Goal: Task Accomplishment & Management: Use online tool/utility

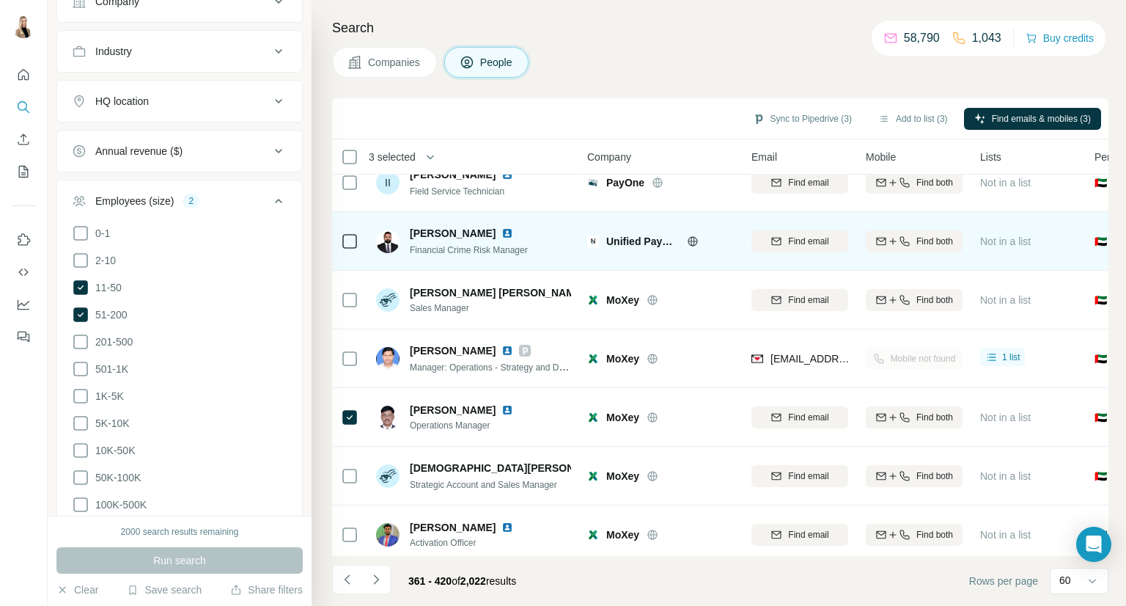
scroll to position [669, 0]
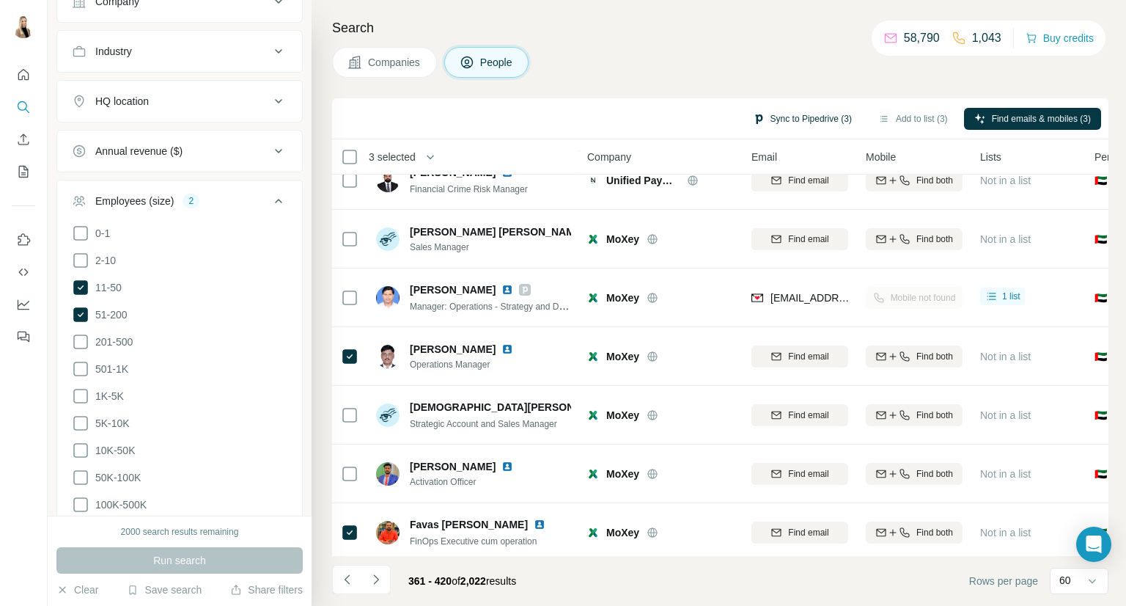
click at [807, 111] on button "Sync to Pipedrive (3)" at bounding box center [803, 119] width 120 height 22
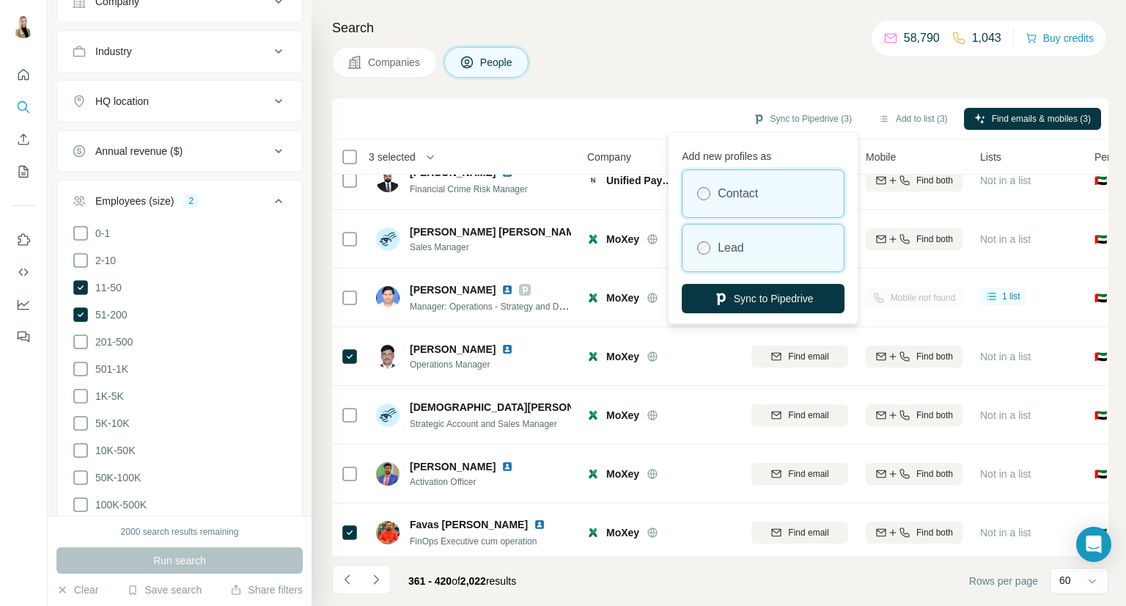
click at [752, 237] on div "Lead" at bounding box center [763, 247] width 161 height 47
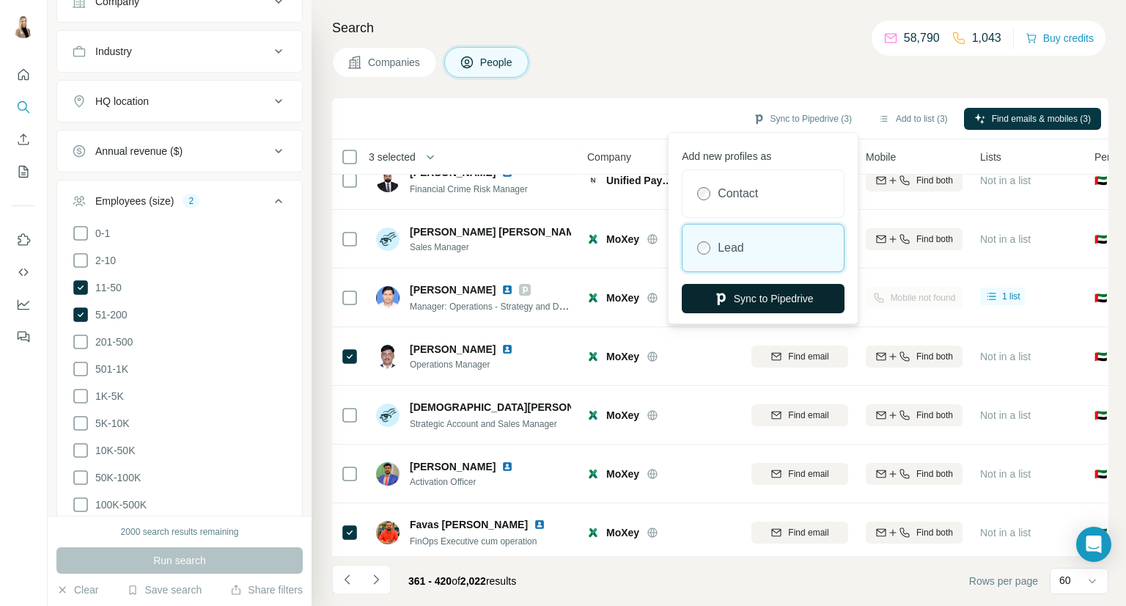
click at [788, 307] on button "Sync to Pipedrive" at bounding box center [763, 298] width 163 height 29
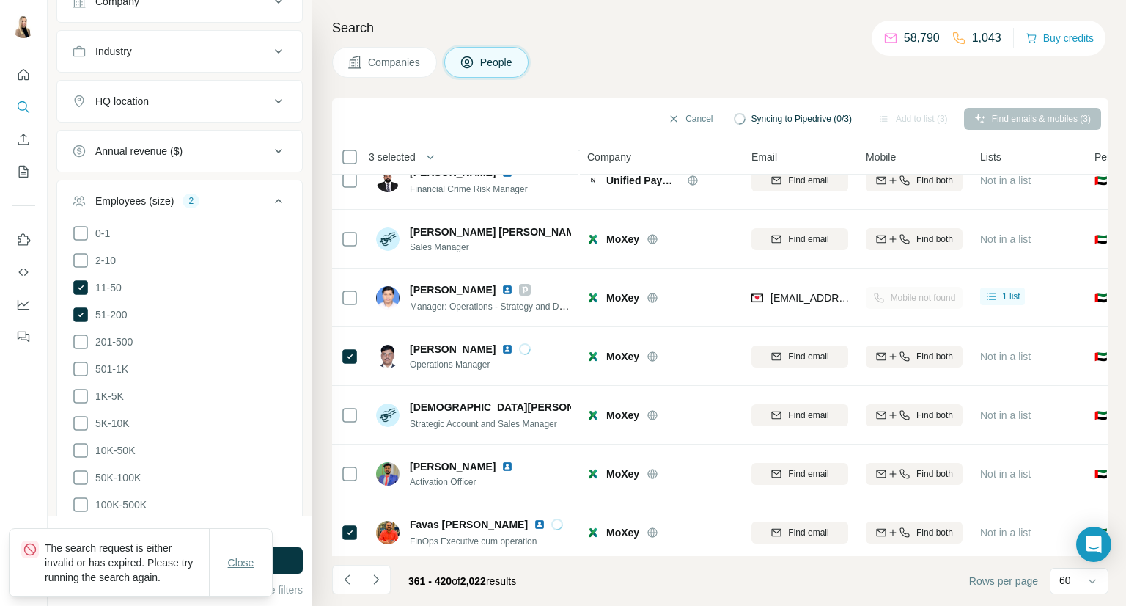
click at [253, 564] on span "Close" at bounding box center [241, 562] width 26 height 15
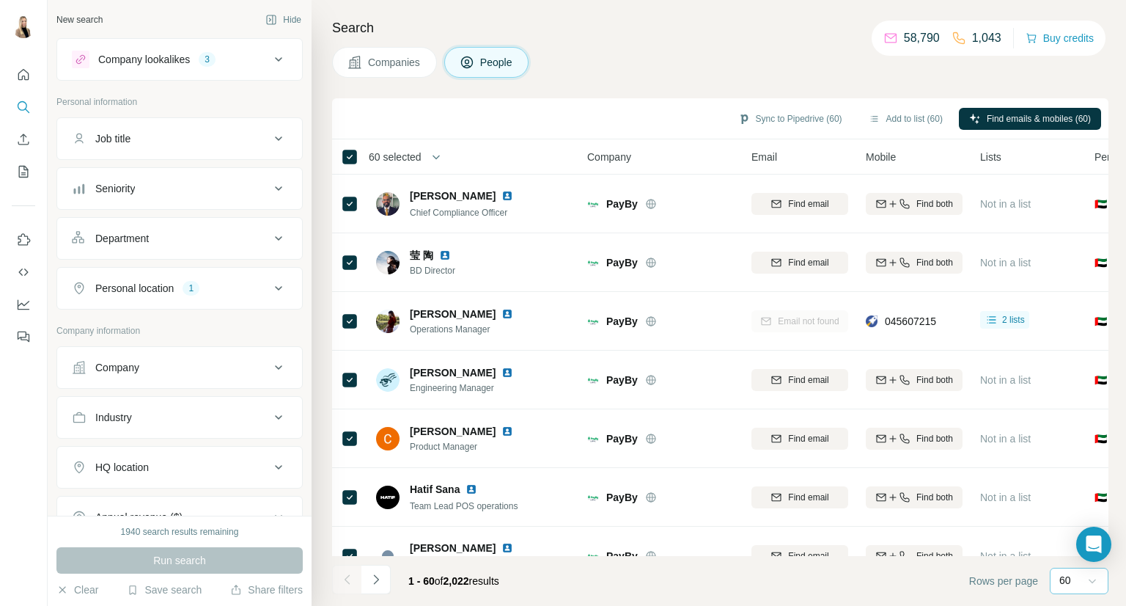
click at [1088, 577] on icon at bounding box center [1092, 580] width 15 height 15
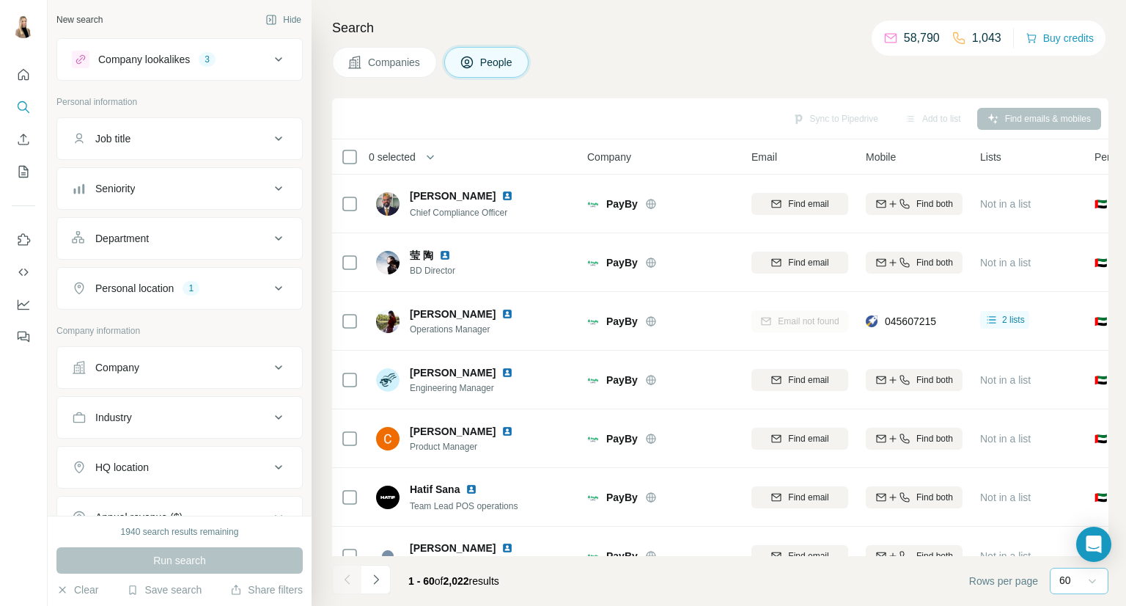
click at [254, 63] on div "Company lookalikes 3" at bounding box center [171, 60] width 198 height 18
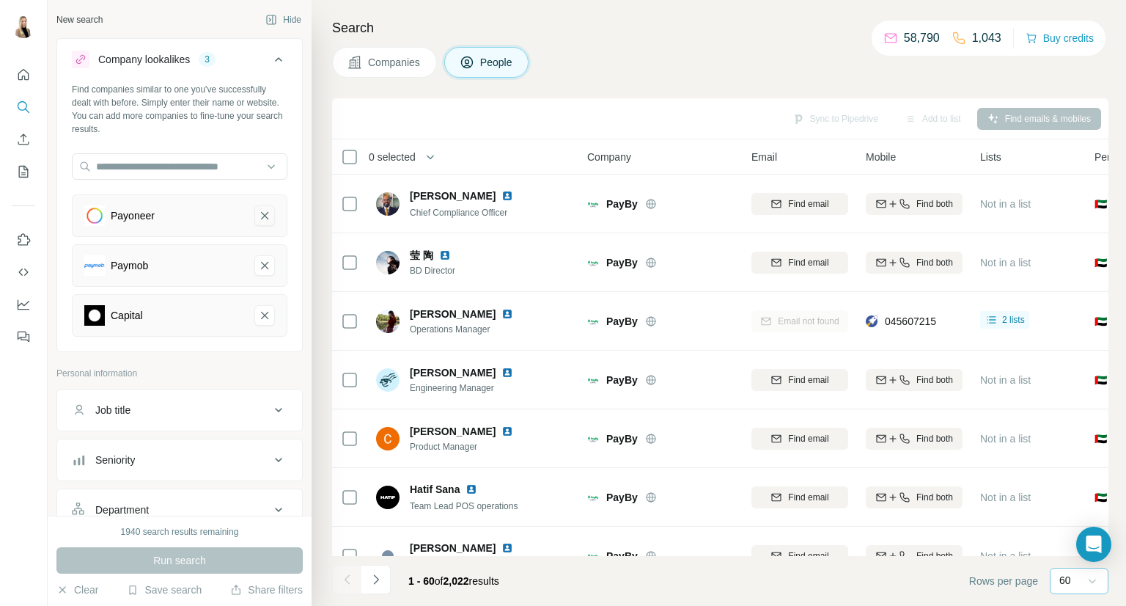
click at [258, 215] on icon "Payoneer-remove-button" at bounding box center [264, 215] width 13 height 15
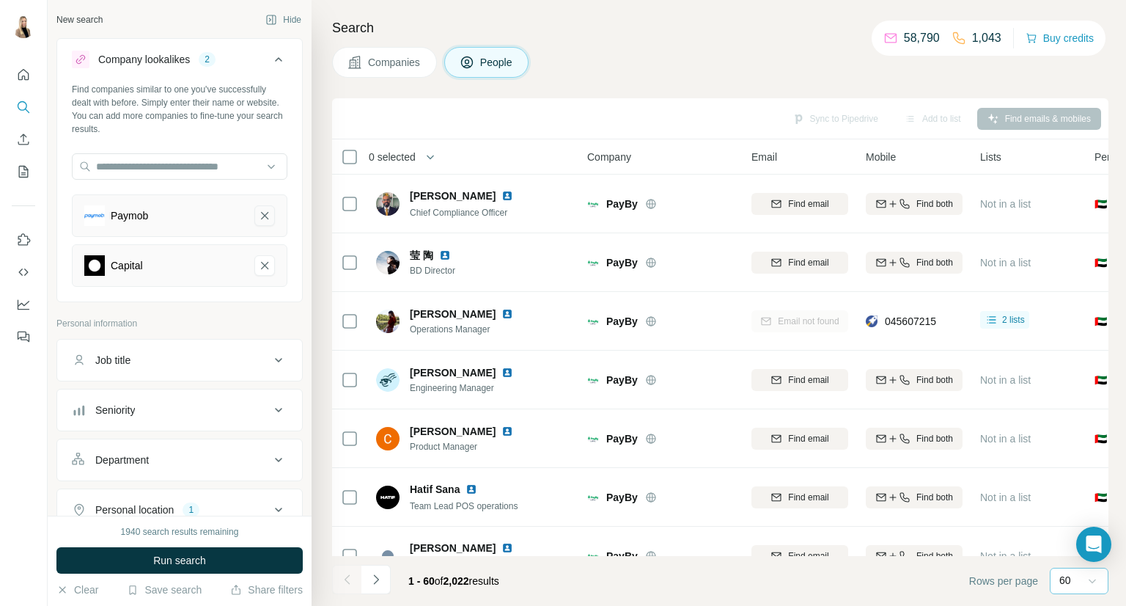
click at [258, 217] on icon "Paymob-remove-button" at bounding box center [264, 215] width 13 height 15
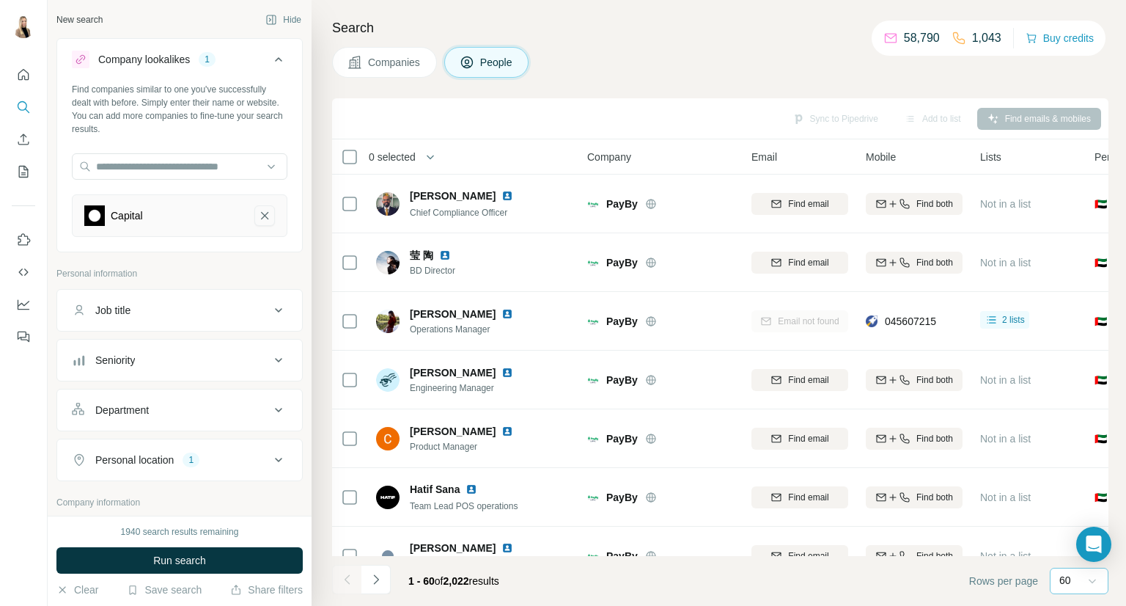
click at [258, 219] on icon "Capital-remove-button" at bounding box center [264, 215] width 13 height 15
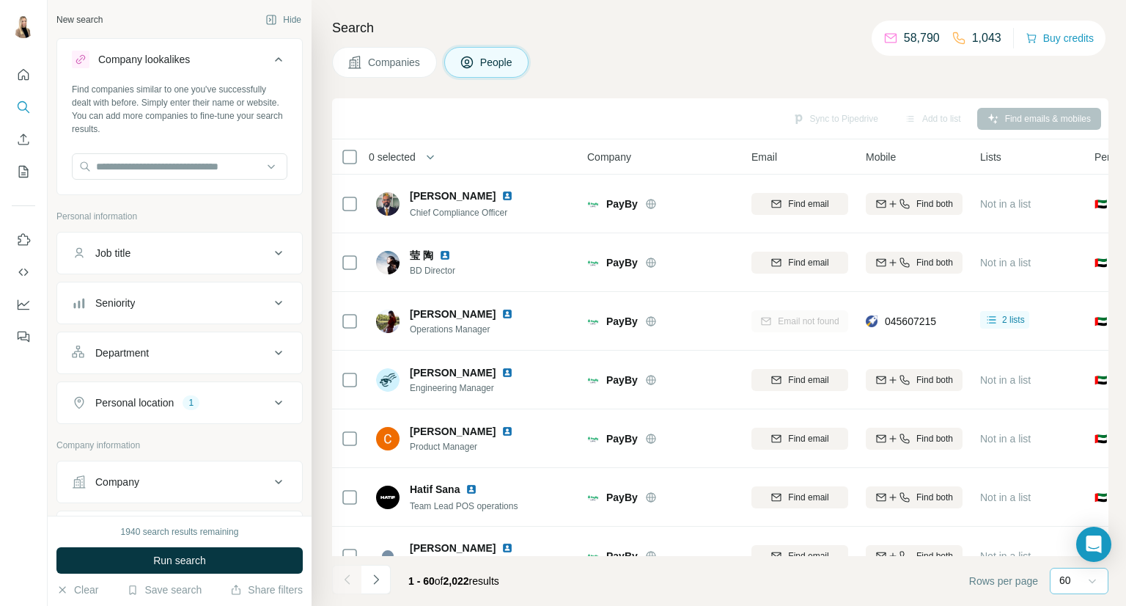
click at [206, 260] on button "Job title" at bounding box center [179, 252] width 245 height 35
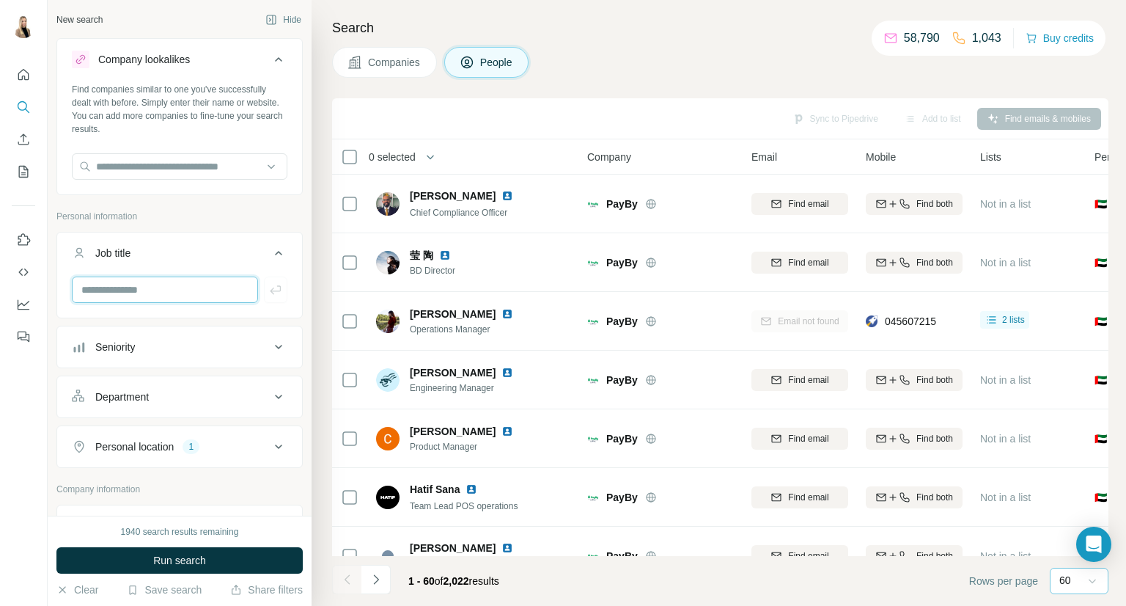
click at [210, 288] on input "text" at bounding box center [165, 289] width 186 height 26
type input "**********"
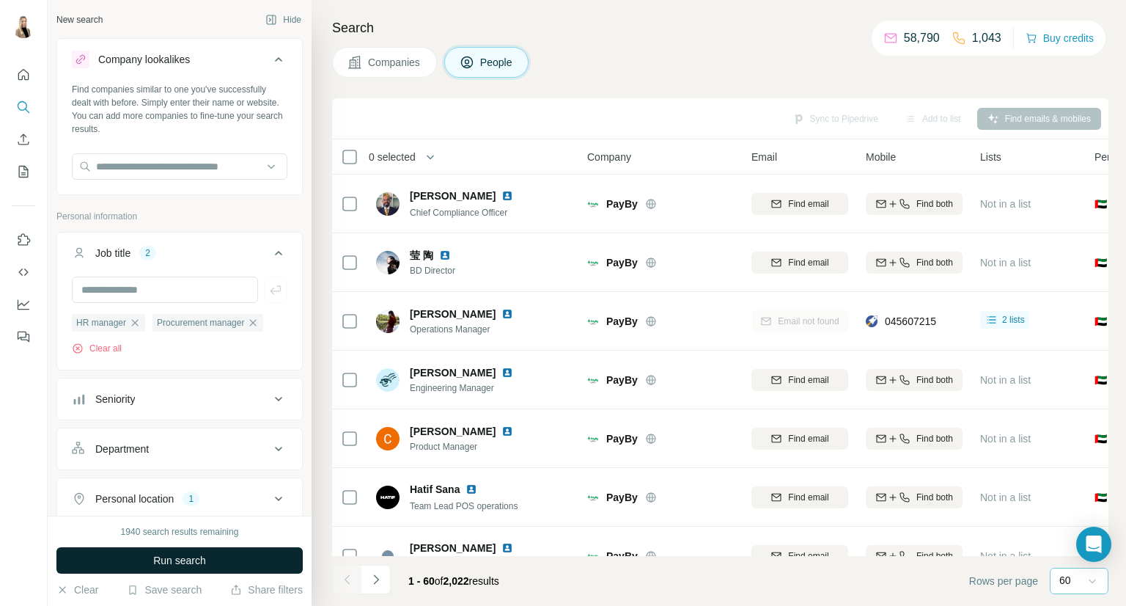
click at [202, 553] on span "Run search" at bounding box center [179, 560] width 53 height 15
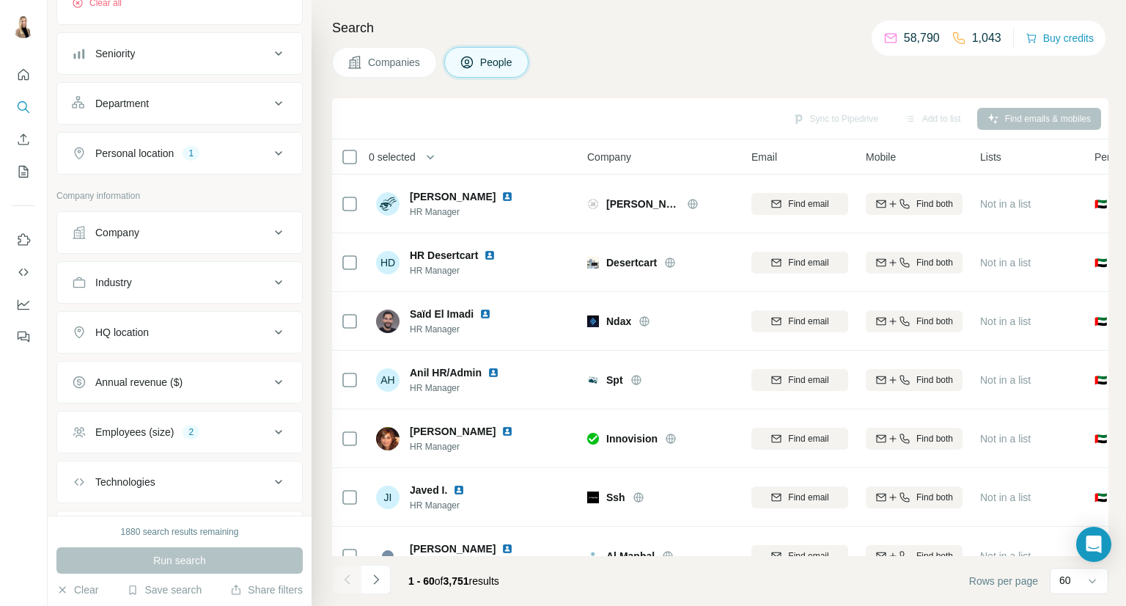
scroll to position [345, 0]
click at [270, 432] on icon at bounding box center [279, 433] width 18 height 18
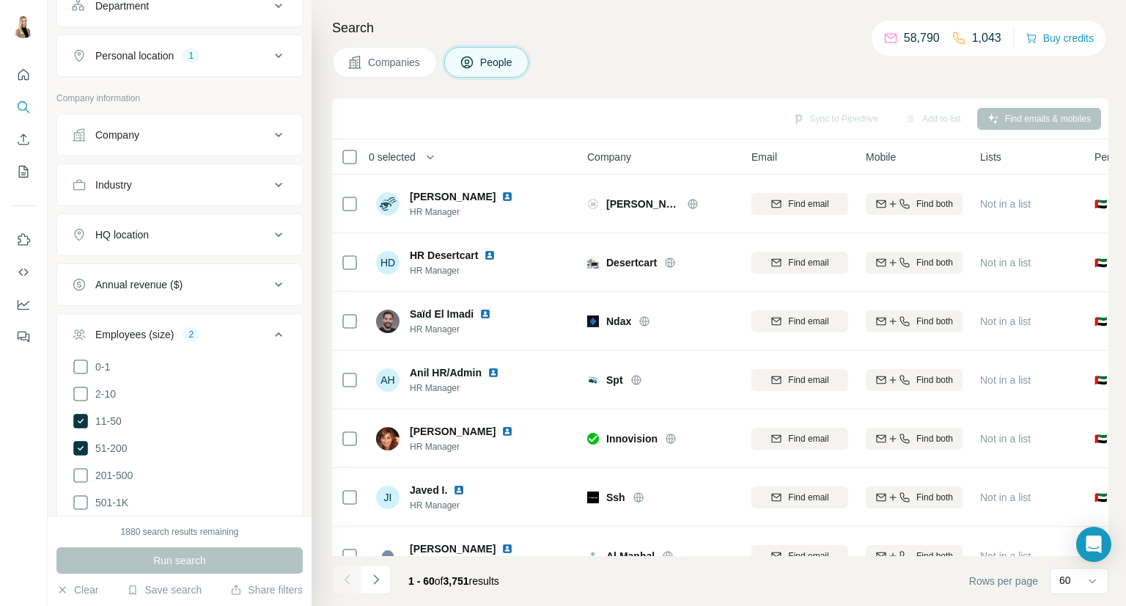
click at [323, 267] on div "Search Companies People Sync to Pipedrive Add to list Find emails & mobiles 0 s…" at bounding box center [719, 303] width 815 height 606
click at [417, 106] on div "Sync to Pipedrive Add to list Find emails & mobiles" at bounding box center [721, 119] width 762 height 26
click at [357, 158] on icon at bounding box center [350, 157] width 18 height 18
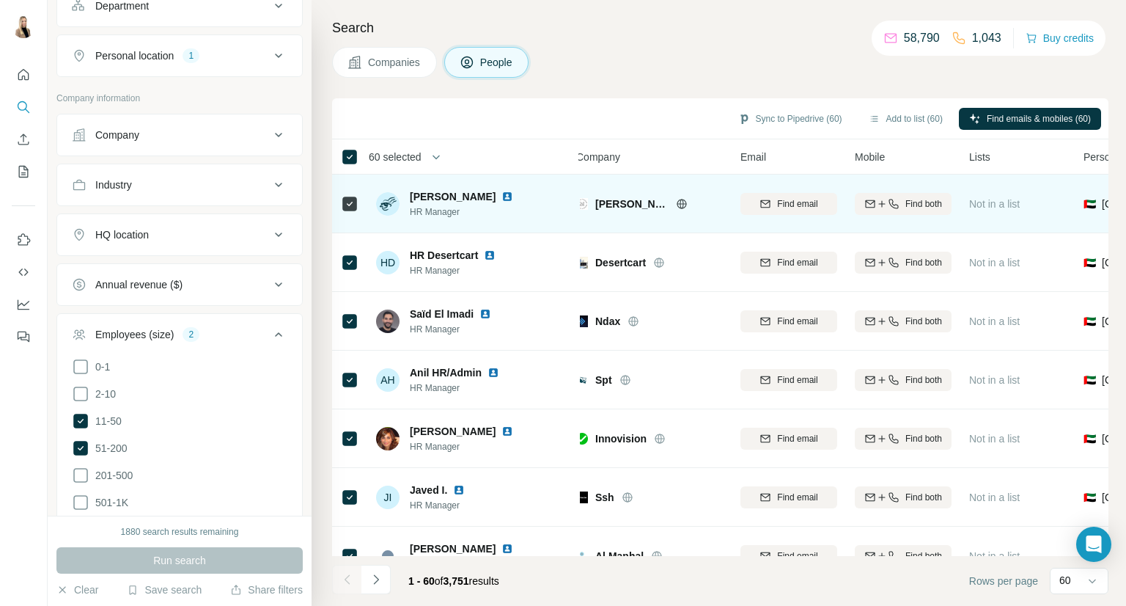
scroll to position [0, 0]
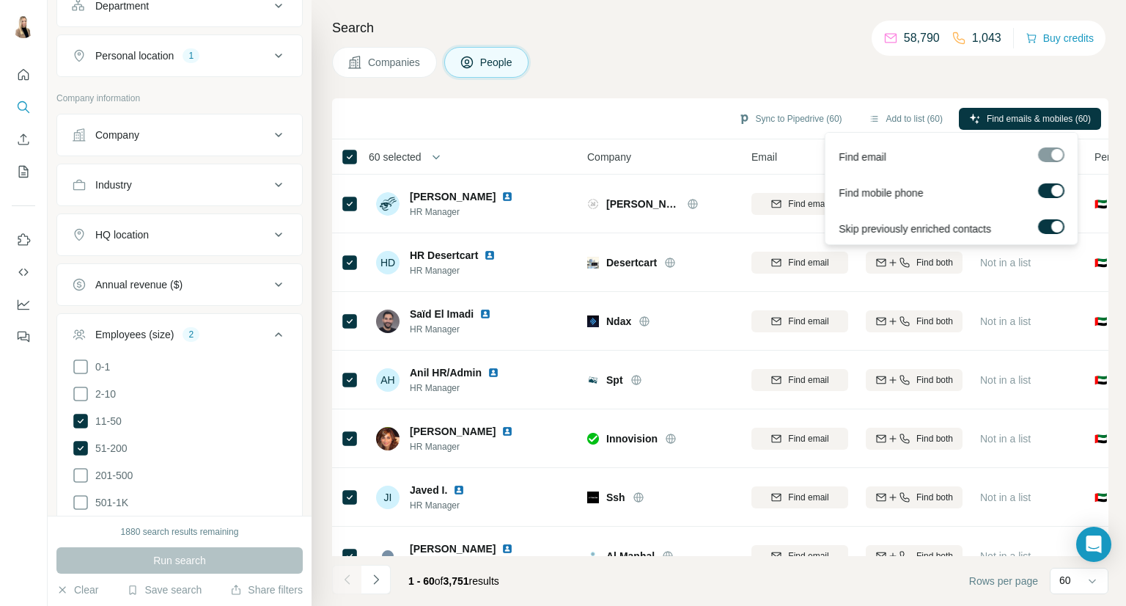
click at [1049, 188] on label at bounding box center [1051, 190] width 26 height 15
click at [1060, 123] on span "Find emails (60)" at bounding box center [1059, 118] width 63 height 13
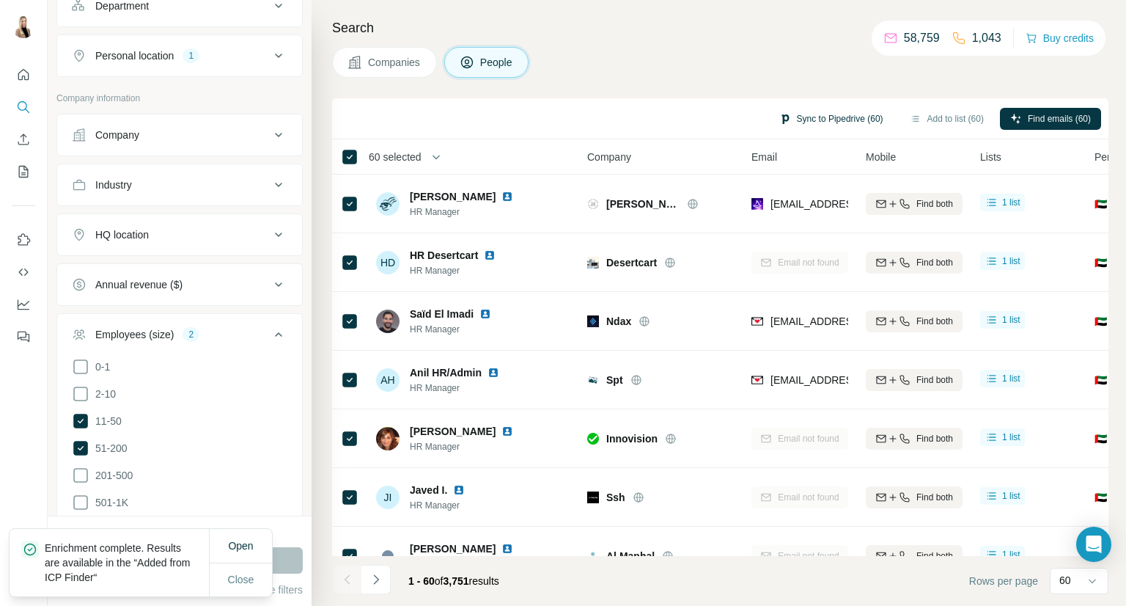
click at [840, 121] on button "Sync to Pipedrive (60)" at bounding box center [831, 119] width 125 height 22
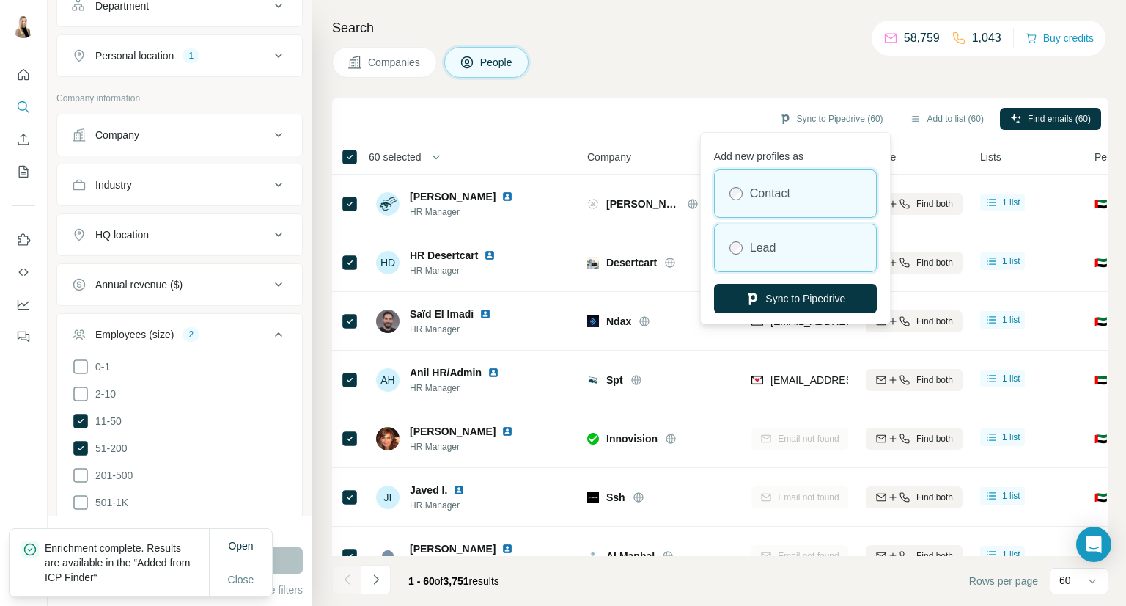
click at [771, 248] on label "Lead" at bounding box center [763, 248] width 26 height 18
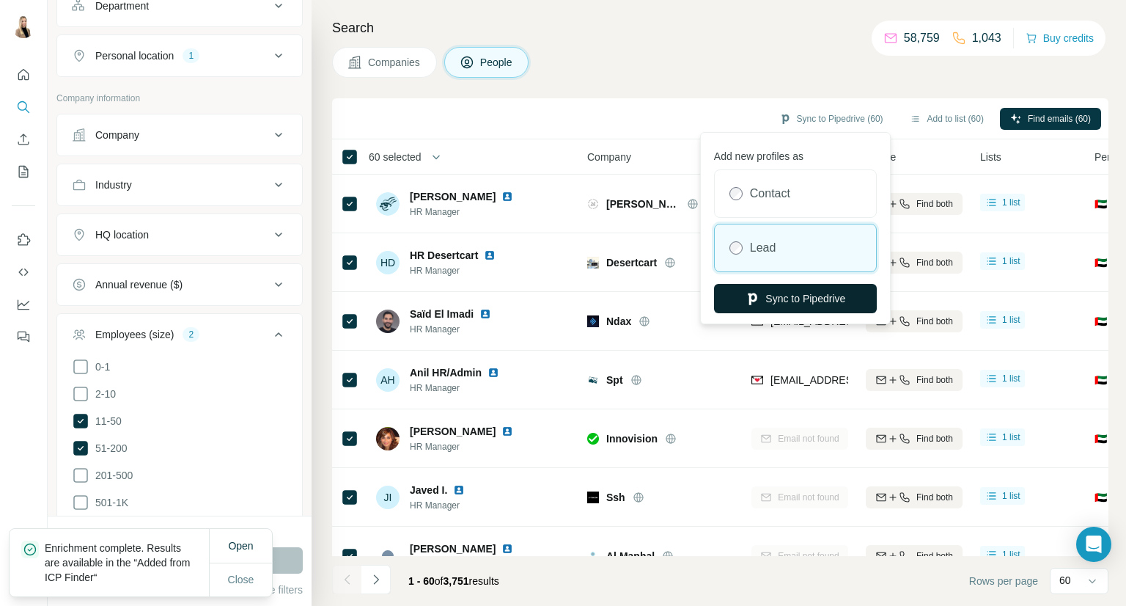
click at [813, 297] on button "Sync to Pipedrive" at bounding box center [795, 298] width 163 height 29
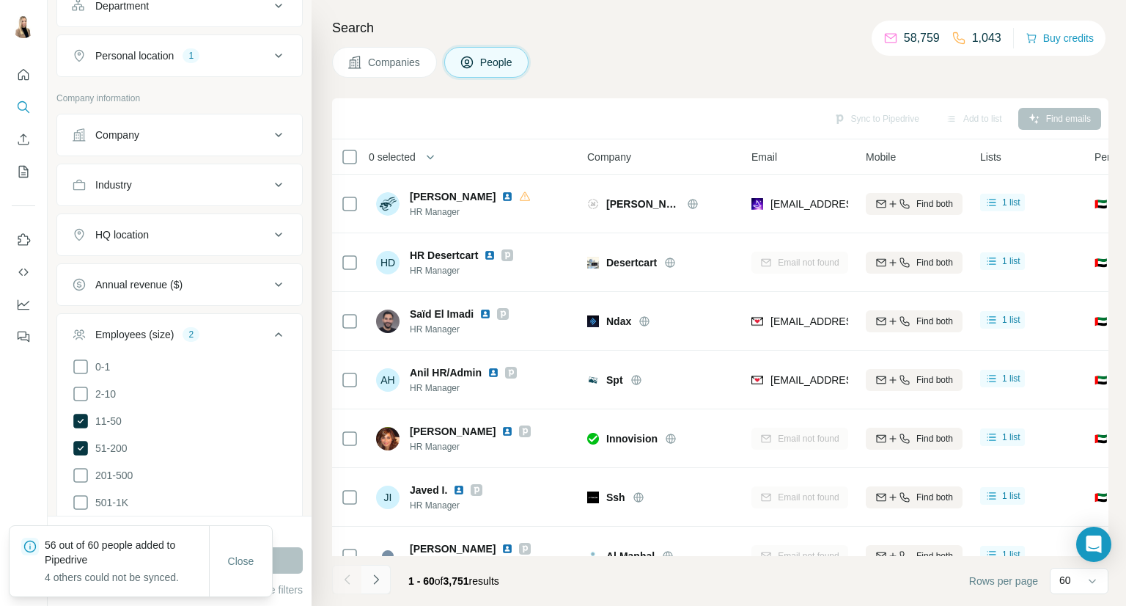
click at [389, 573] on button "Navigate to next page" at bounding box center [376, 579] width 29 height 29
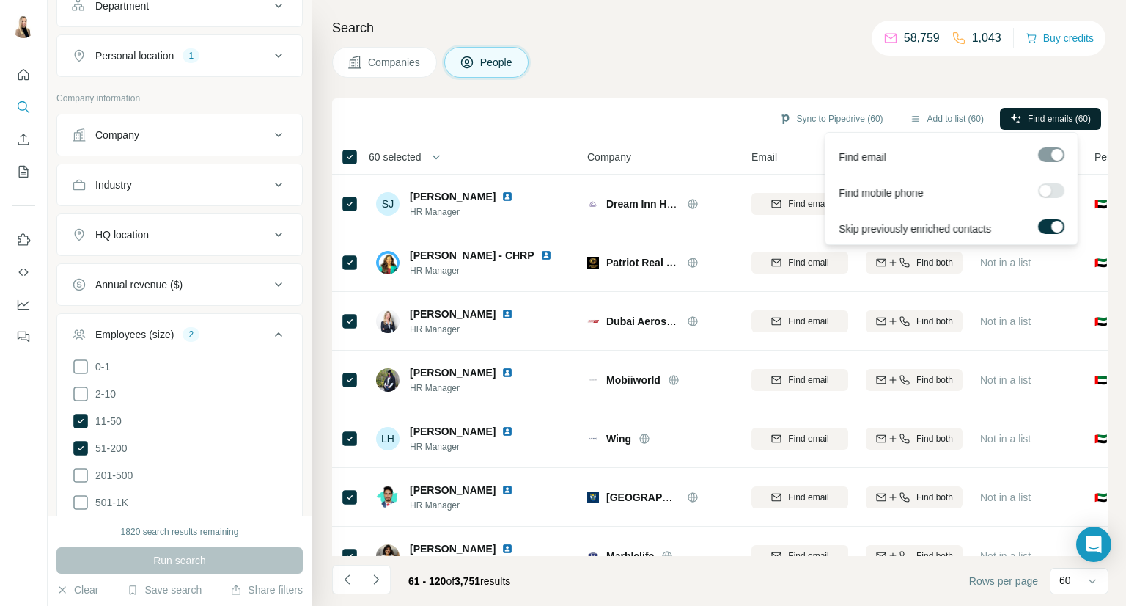
click at [1030, 125] on button "Find emails (60)" at bounding box center [1050, 119] width 101 height 22
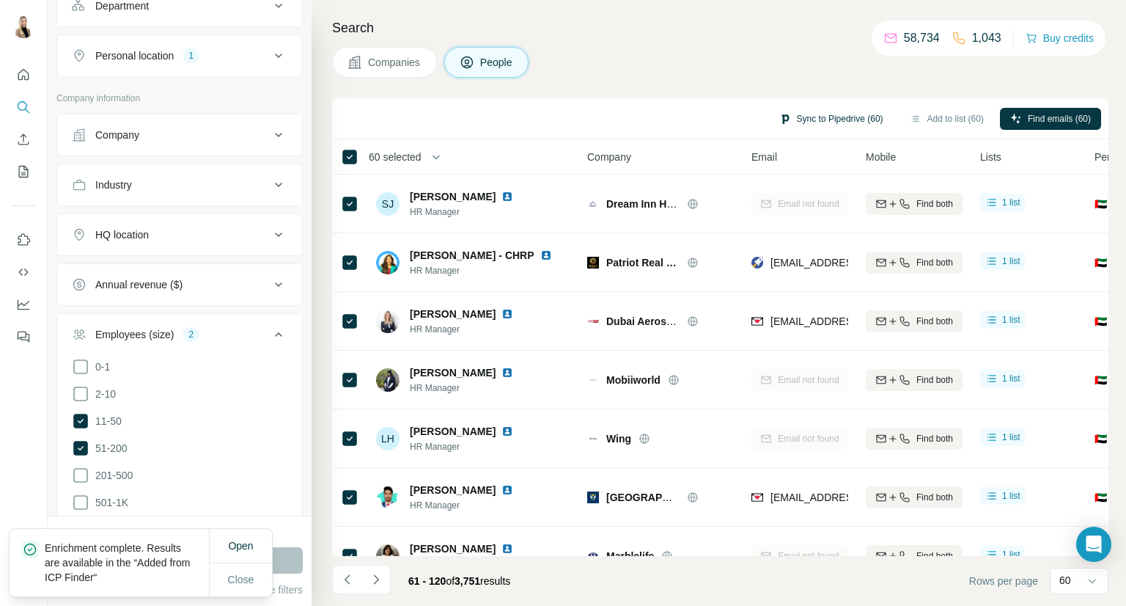
click at [865, 111] on button "Sync to Pipedrive (60)" at bounding box center [831, 119] width 125 height 22
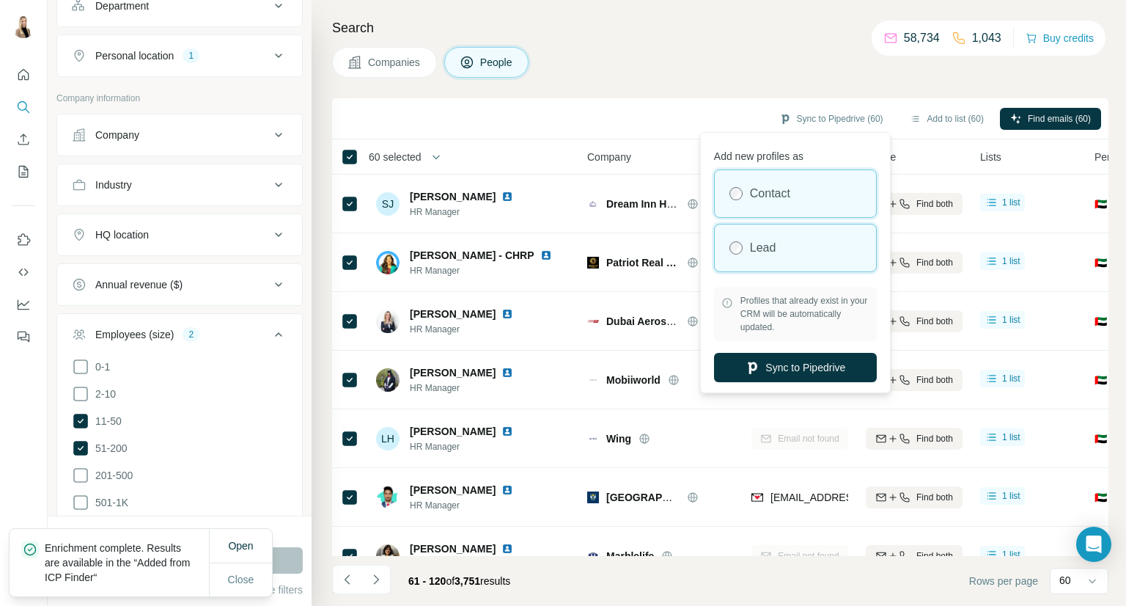
click at [753, 232] on div "Lead" at bounding box center [795, 247] width 161 height 47
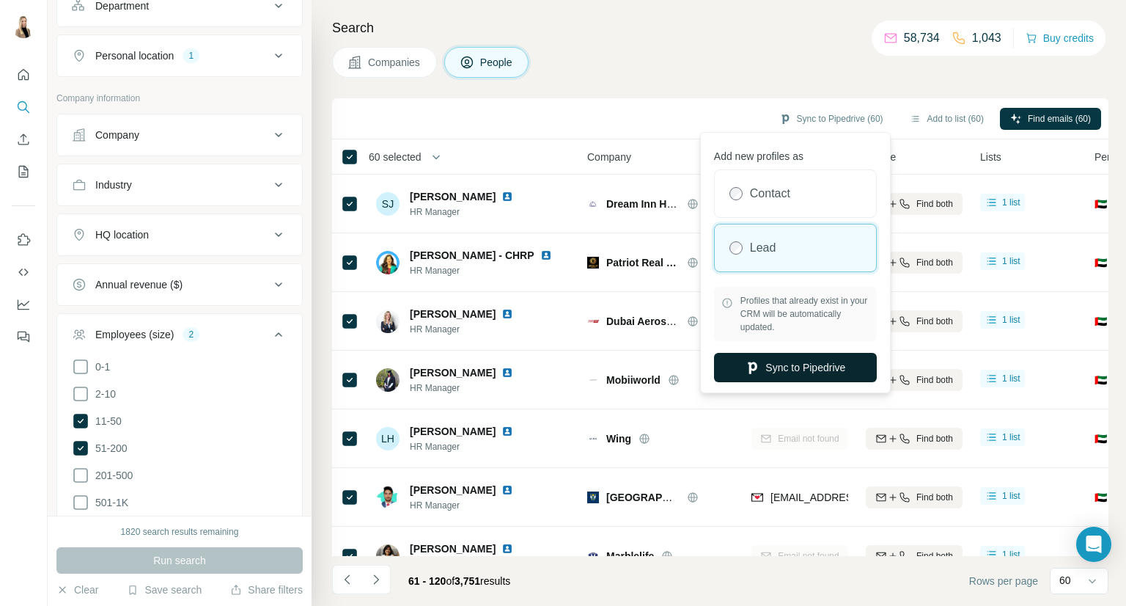
click at [800, 362] on button "Sync to Pipedrive" at bounding box center [795, 367] width 163 height 29
